Goal: Task Accomplishment & Management: Manage account settings

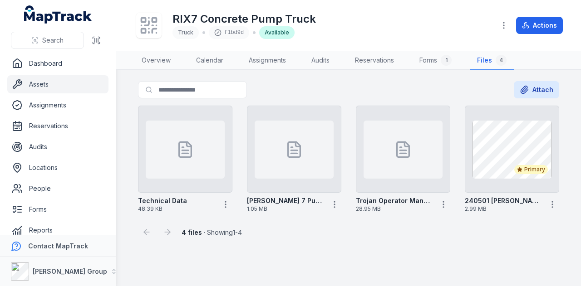
click at [54, 84] on link "Assets" at bounding box center [57, 84] width 101 height 18
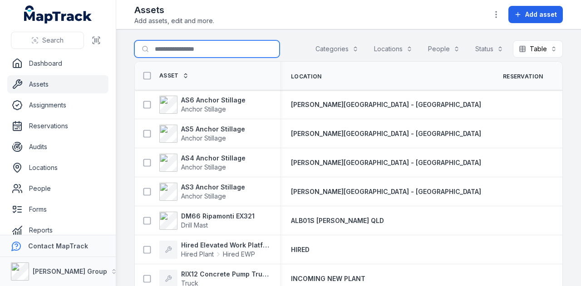
click at [190, 45] on input "Search for assets" at bounding box center [206, 48] width 145 height 17
click at [122, 38] on main "Search for assets Categories Locations People Status Table ***** Asset Location…" at bounding box center [348, 158] width 465 height 257
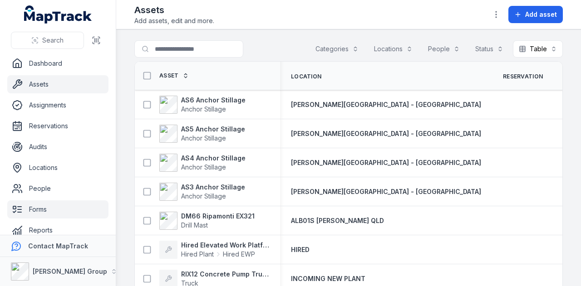
scroll to position [51, 0]
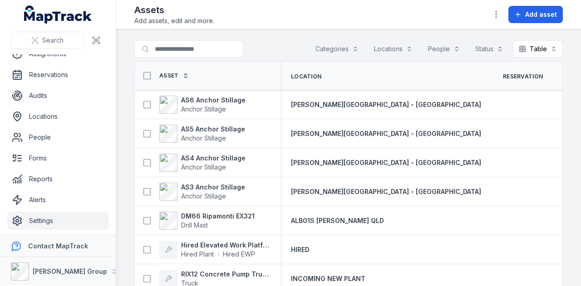
click at [85, 222] on link "Settings" at bounding box center [57, 221] width 101 height 18
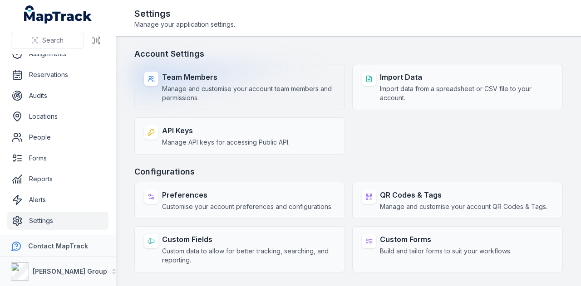
click at [213, 96] on span "Manage and customise your account team members and permissions." at bounding box center [248, 93] width 173 height 18
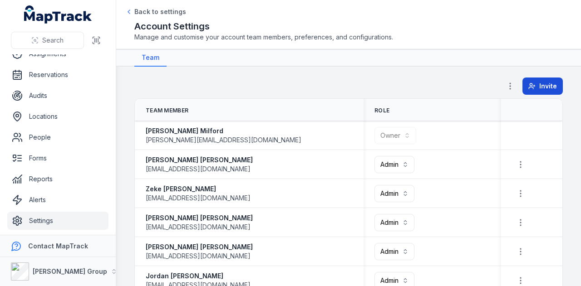
click at [549, 83] on span "Invite" at bounding box center [548, 86] width 18 height 9
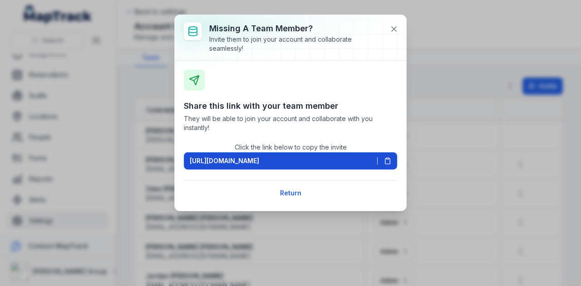
click at [386, 162] on icon at bounding box center [387, 161] width 7 height 7
click at [396, 35] on button at bounding box center [393, 28] width 17 height 17
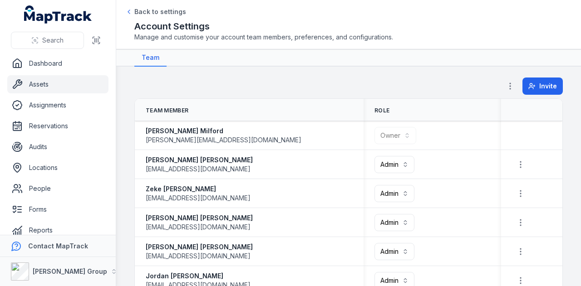
click at [54, 90] on link "Assets" at bounding box center [57, 84] width 101 height 18
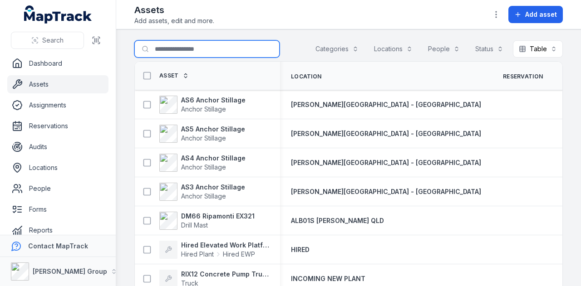
click at [228, 49] on input "Search for assets" at bounding box center [206, 48] width 145 height 17
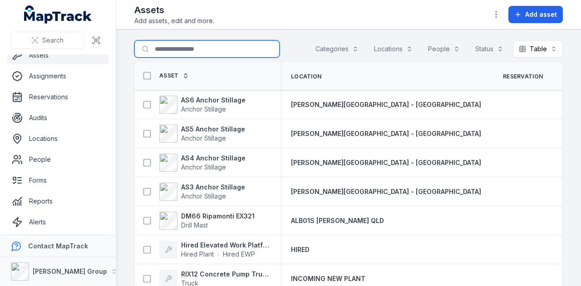
scroll to position [51, 0]
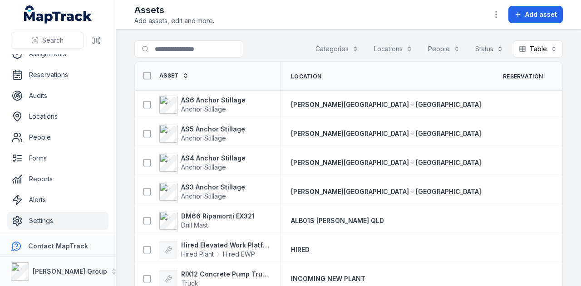
click at [81, 222] on link "Settings" at bounding box center [57, 221] width 101 height 18
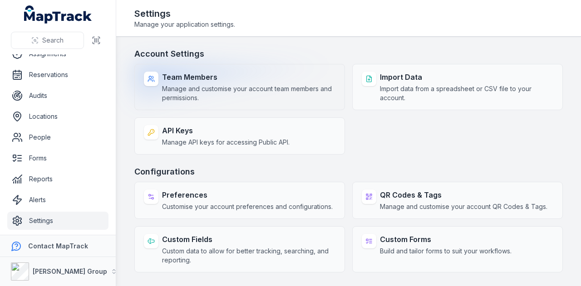
click at [235, 81] on strong "Team Members" at bounding box center [248, 77] width 173 height 11
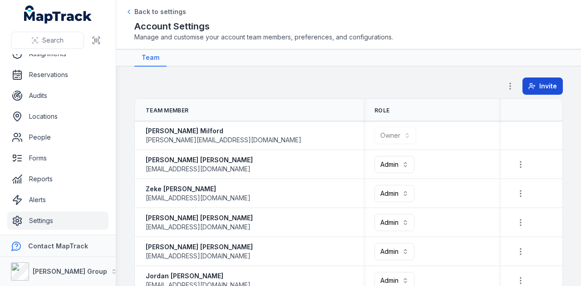
click at [540, 89] on span "Invite" at bounding box center [548, 86] width 18 height 9
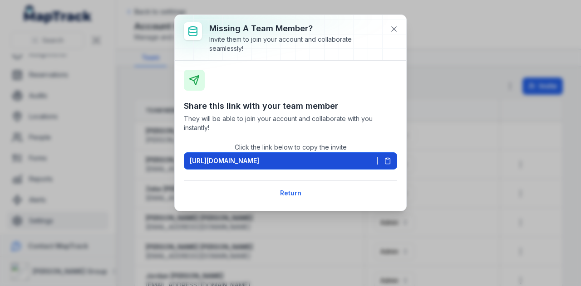
click at [383, 165] on button "https://app.maptrack.com/invite/itg2NkKIpdr2pHQvWAUIcabSWpztJ8gCKQY3z7yJ" at bounding box center [290, 161] width 213 height 17
click at [390, 162] on icon at bounding box center [387, 161] width 5 height 5
click at [390, 27] on icon at bounding box center [394, 29] width 9 height 9
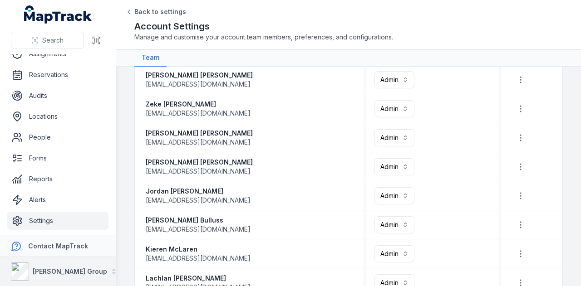
scroll to position [136, 0]
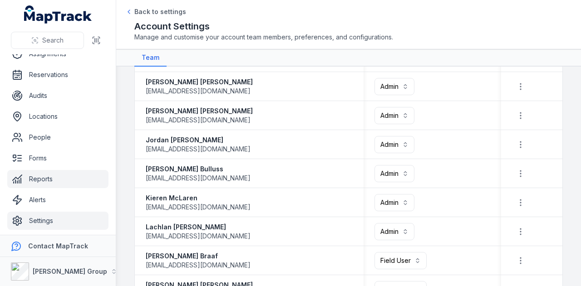
click at [69, 183] on link "Reports" at bounding box center [57, 179] width 101 height 18
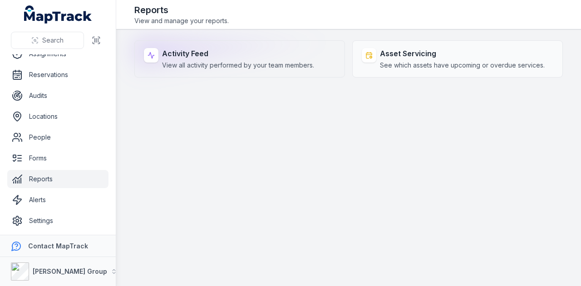
click at [204, 56] on strong "Activity Feed" at bounding box center [238, 53] width 152 height 11
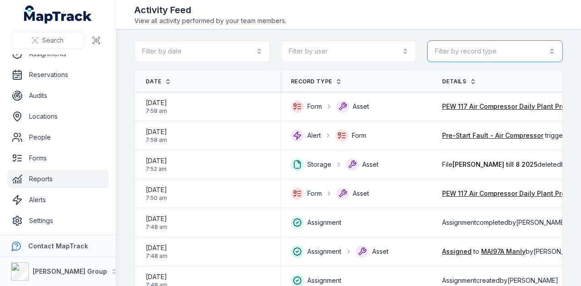
click at [501, 52] on button "Filter by record type" at bounding box center [495, 51] width 136 height 22
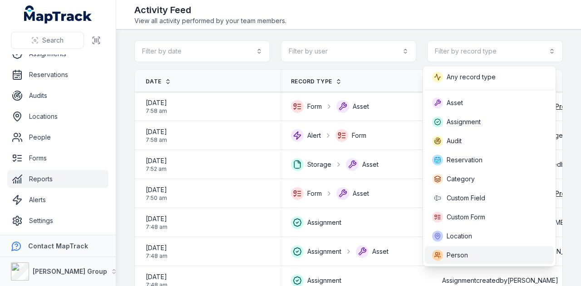
click at [498, 256] on div "Person" at bounding box center [489, 255] width 114 height 11
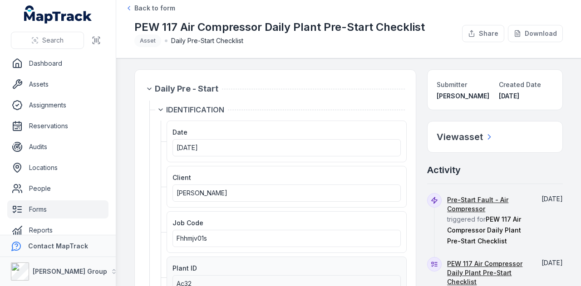
scroll to position [136, 0]
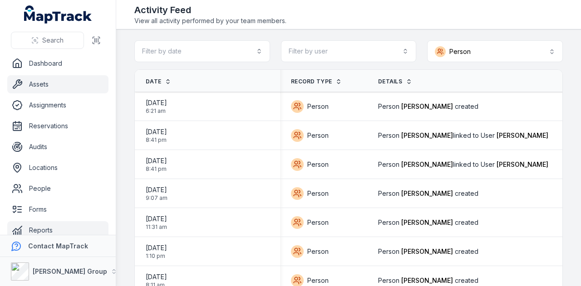
click at [62, 81] on link "Assets" at bounding box center [57, 84] width 101 height 18
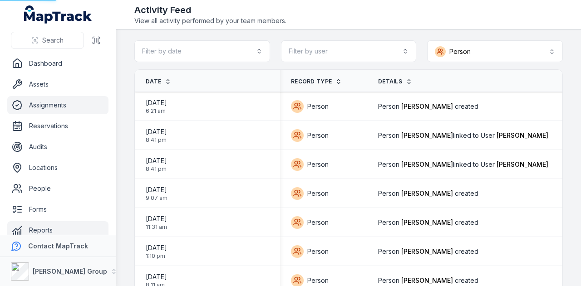
scroll to position [51, 0]
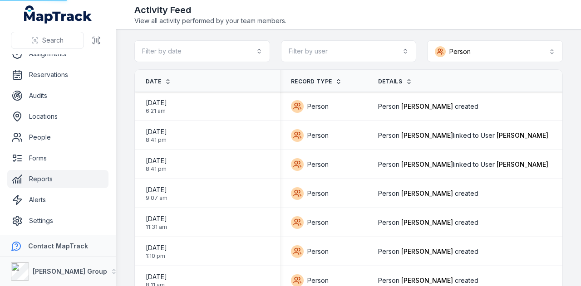
click at [71, 183] on link "Reports" at bounding box center [57, 179] width 101 height 18
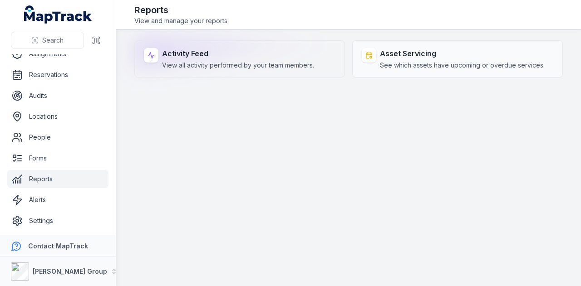
click at [148, 71] on div "Activity Feed View all activity performed by your team members." at bounding box center [239, 58] width 211 height 37
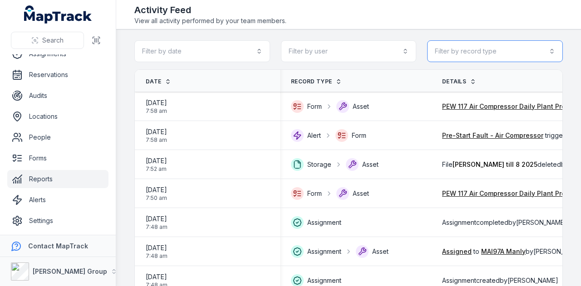
click at [510, 44] on button "Filter by record type" at bounding box center [495, 51] width 136 height 22
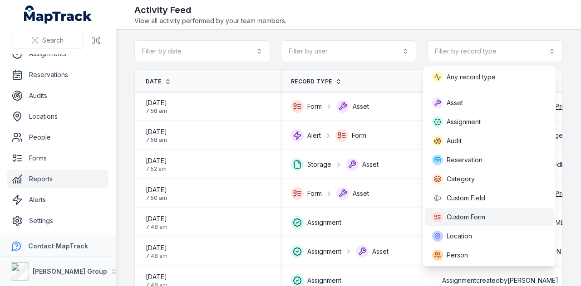
click at [498, 217] on div "Custom Form" at bounding box center [489, 217] width 114 height 11
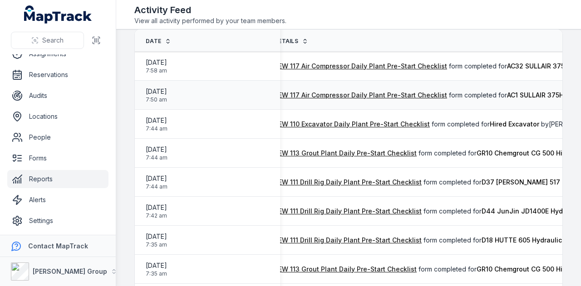
scroll to position [0, 114]
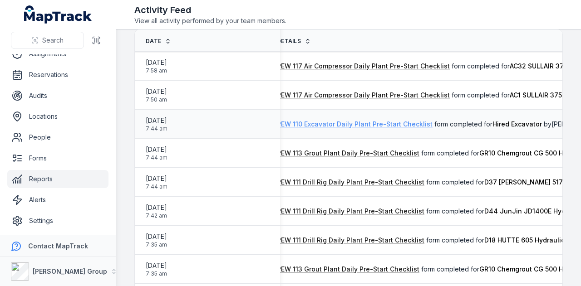
click at [381, 125] on link "PEW 110 Excavator Daily Plant Pre-Start Checklist" at bounding box center [355, 124] width 156 height 9
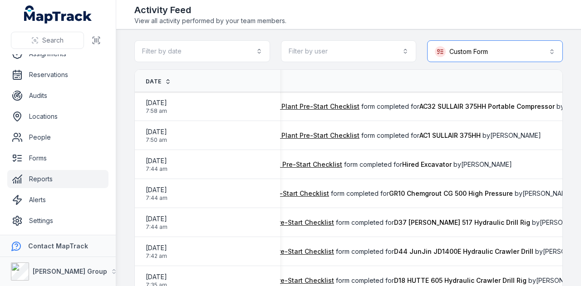
click at [479, 48] on button "**********" at bounding box center [495, 51] width 136 height 22
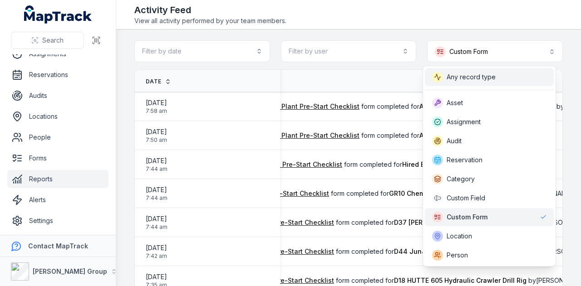
click at [478, 73] on span "Any record type" at bounding box center [471, 77] width 49 height 9
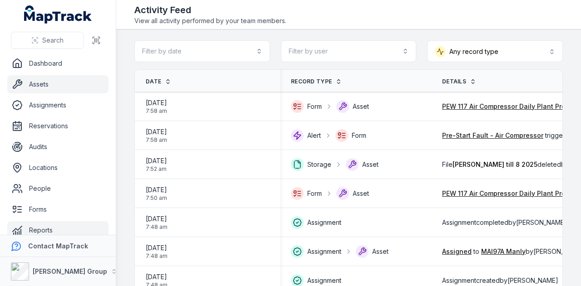
click at [63, 81] on link "Assets" at bounding box center [57, 84] width 101 height 18
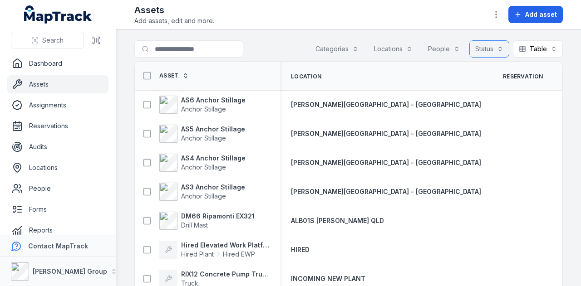
click at [489, 54] on button "Status" at bounding box center [489, 48] width 40 height 17
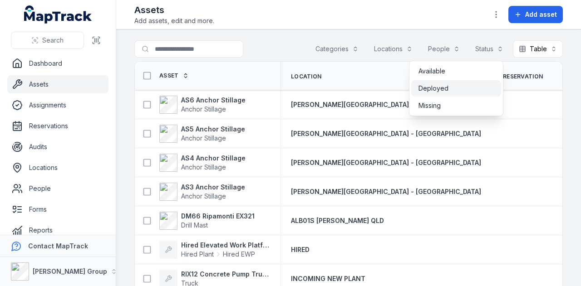
click at [478, 85] on div "Deployed" at bounding box center [456, 88] width 75 height 9
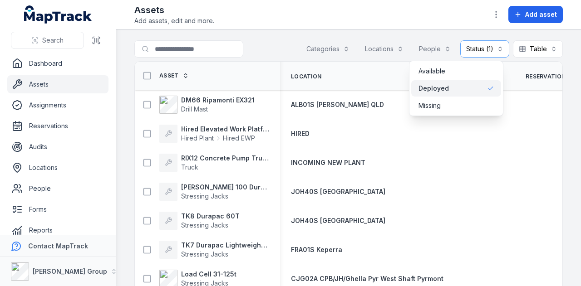
click at [270, 47] on div "Search for assets Categories Locations People Status (1) ******** Table *****" at bounding box center [348, 50] width 429 height 21
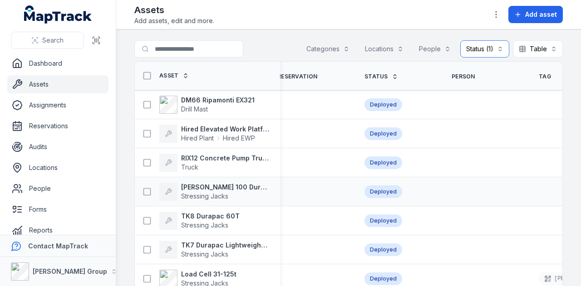
scroll to position [0, 329]
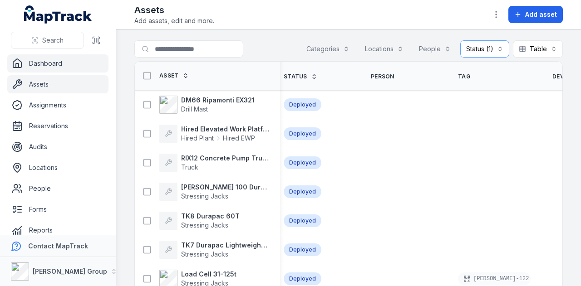
click at [93, 67] on link "Dashboard" at bounding box center [57, 63] width 101 height 18
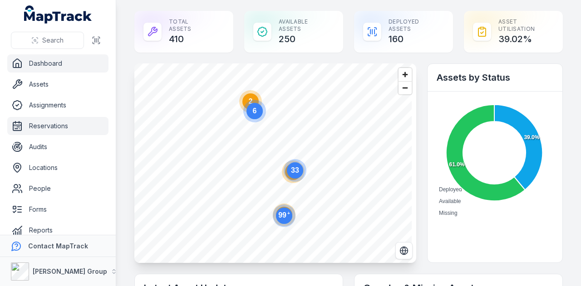
click at [77, 124] on link "Reservations" at bounding box center [57, 126] width 101 height 18
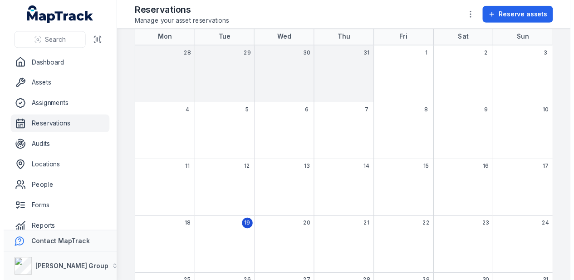
scroll to position [119, 0]
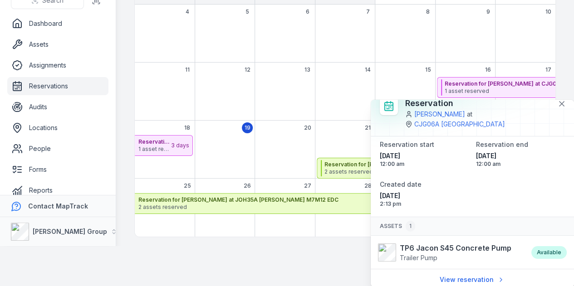
scroll to position [10, 0]
click at [300, 247] on html "Search Dashboard Assets Assignments Reservations Audits Locations People Forms …" at bounding box center [287, 103] width 574 height 286
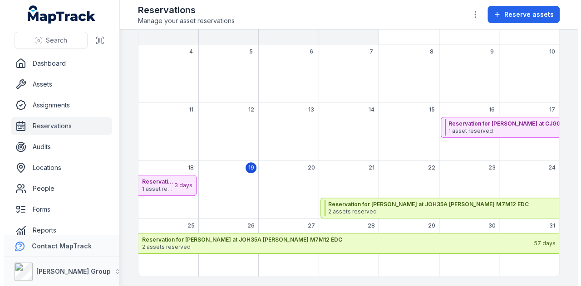
scroll to position [0, 0]
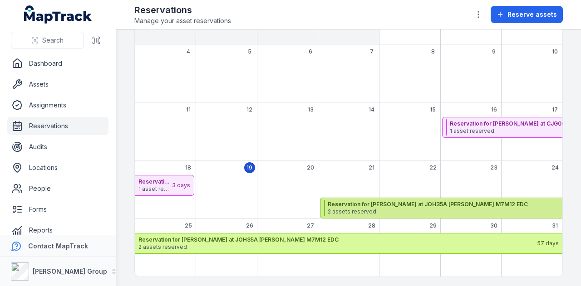
click at [375, 203] on strong "Reservation for [PERSON_NAME] at JOH35A [PERSON_NAME] M7M12 EDC" at bounding box center [524, 204] width 392 height 7
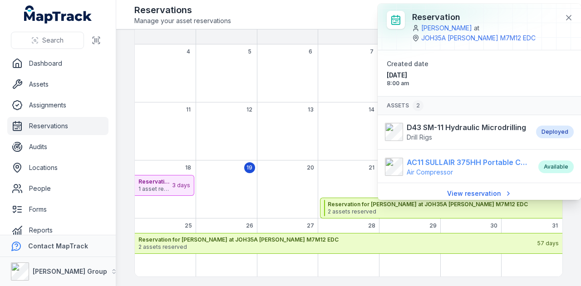
scroll to position [4, 0]
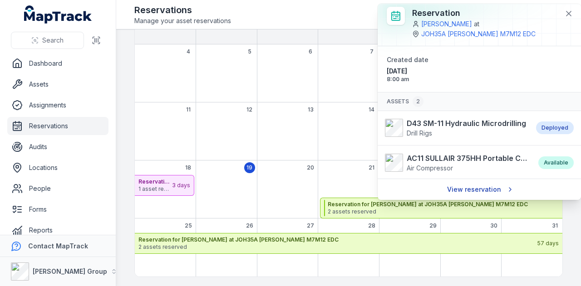
click at [479, 187] on link "View reservation" at bounding box center [479, 189] width 77 height 17
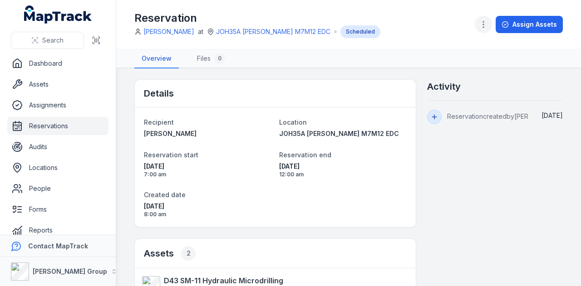
click at [483, 27] on icon "button" at bounding box center [483, 24] width 9 height 9
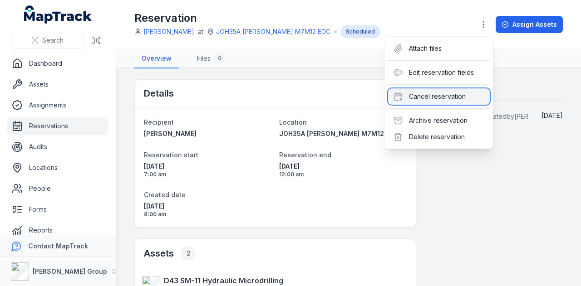
click at [464, 95] on div "Cancel reservation" at bounding box center [439, 97] width 102 height 16
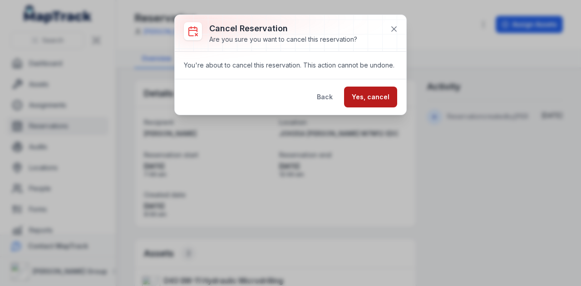
click at [388, 97] on button "Yes, cancel" at bounding box center [370, 97] width 53 height 21
